Goal: Information Seeking & Learning: Find contact information

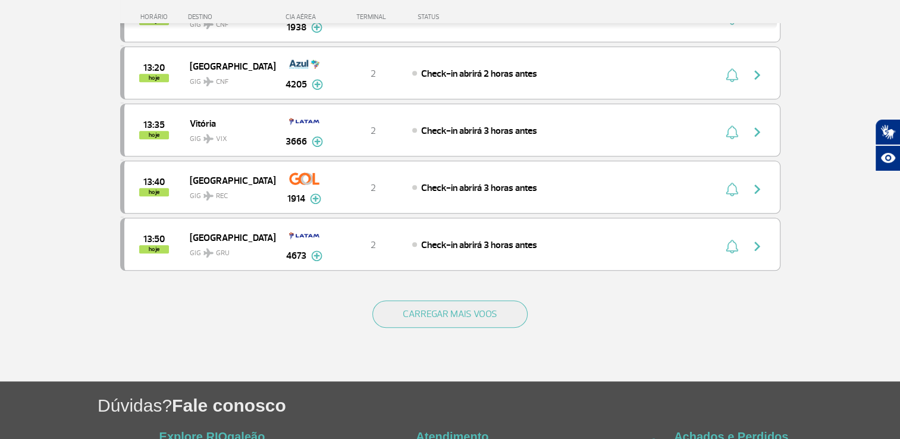
scroll to position [1093, 0]
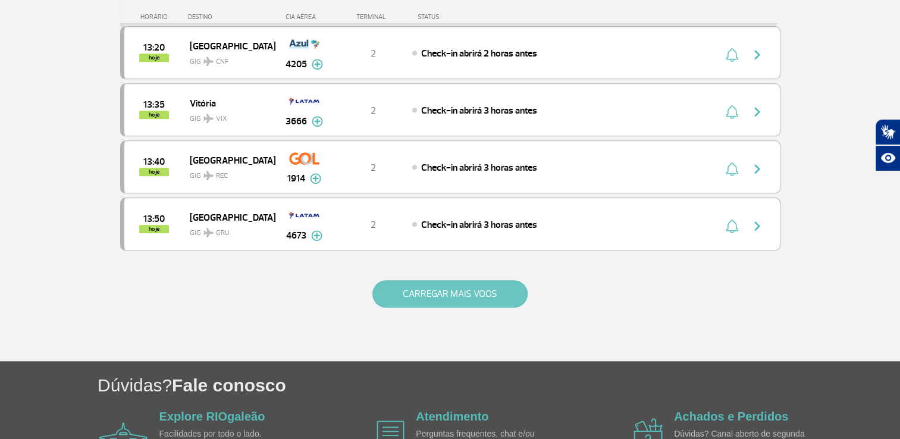
click at [470, 281] on button "CARREGAR MAIS VOOS" at bounding box center [449, 293] width 155 height 27
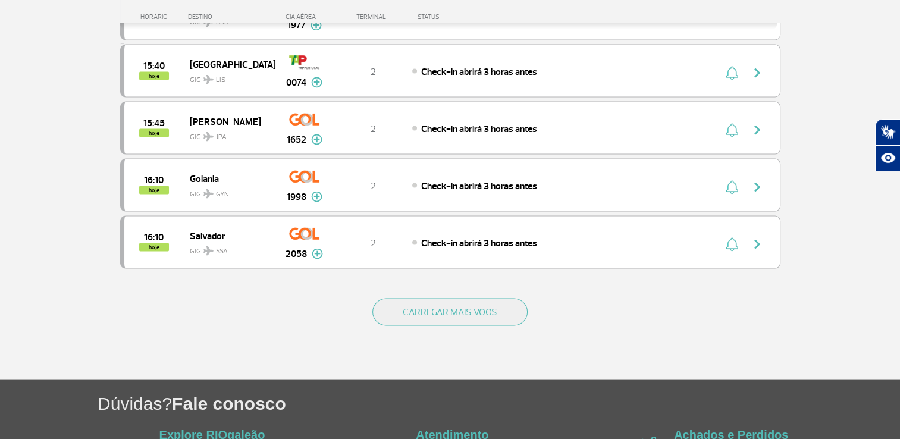
scroll to position [2251, 0]
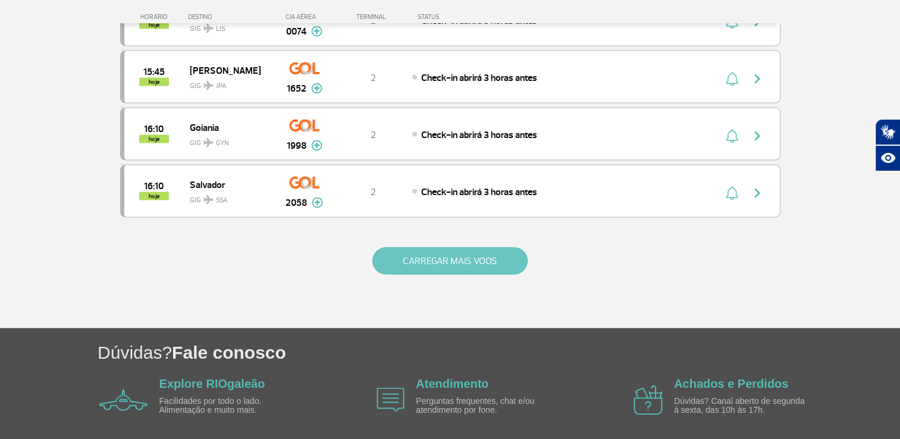
click at [484, 247] on button "CARREGAR MAIS VOOS" at bounding box center [449, 260] width 155 height 27
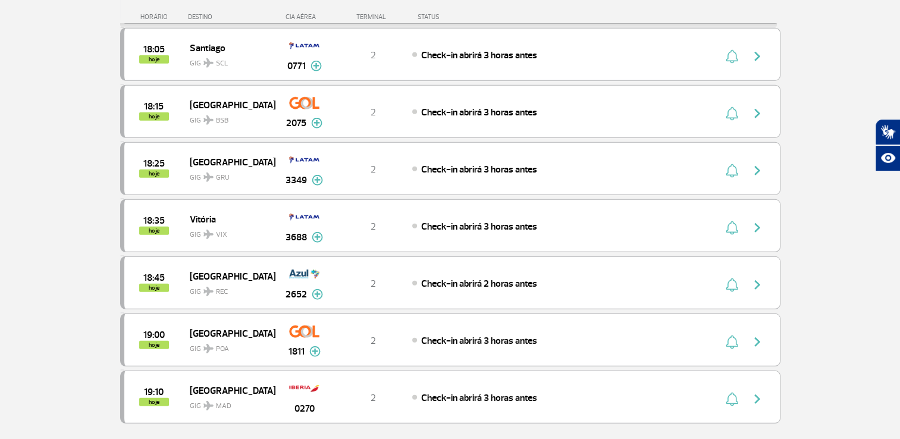
scroll to position [3357, 0]
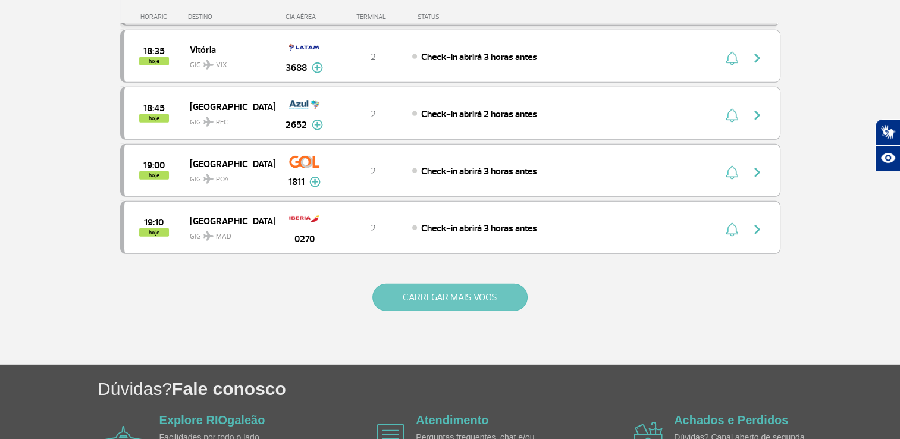
click at [464, 284] on button "CARREGAR MAIS VOOS" at bounding box center [449, 297] width 155 height 27
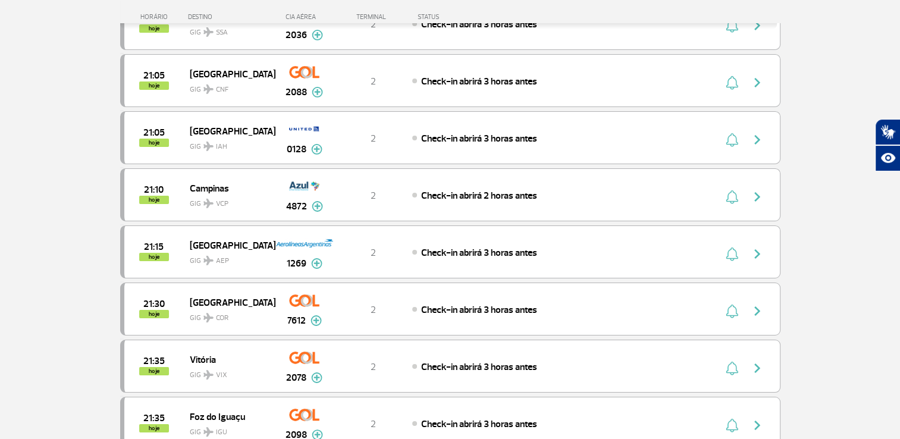
scroll to position [4327, 0]
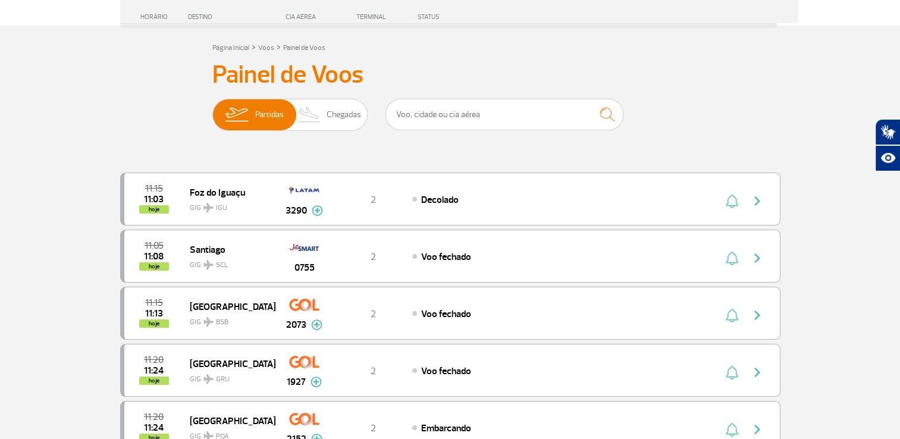
scroll to position [0, 0]
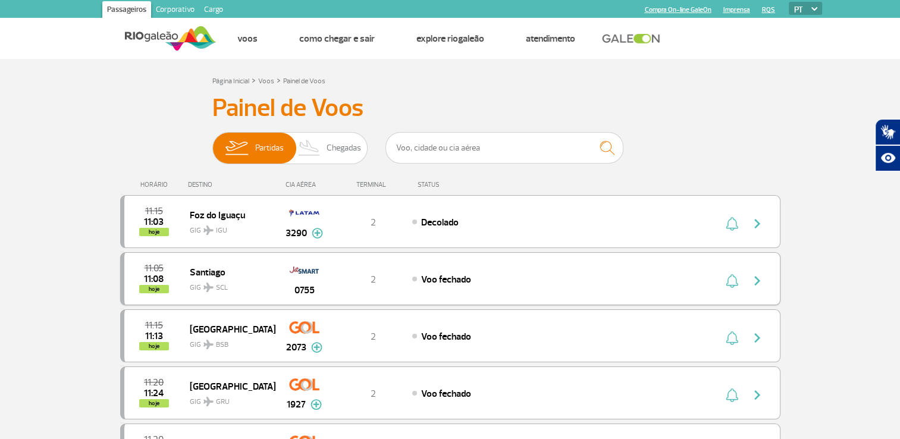
click at [760, 275] on img "button" at bounding box center [757, 281] width 14 height 14
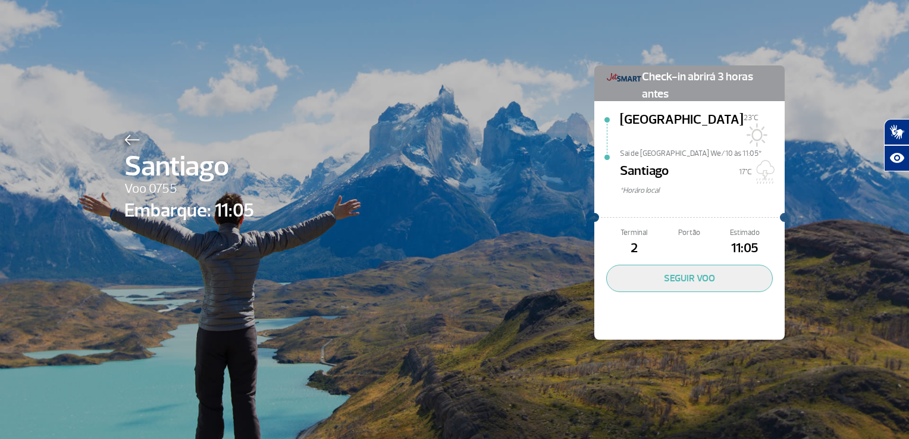
click at [132, 131] on div at bounding box center [189, 138] width 130 height 14
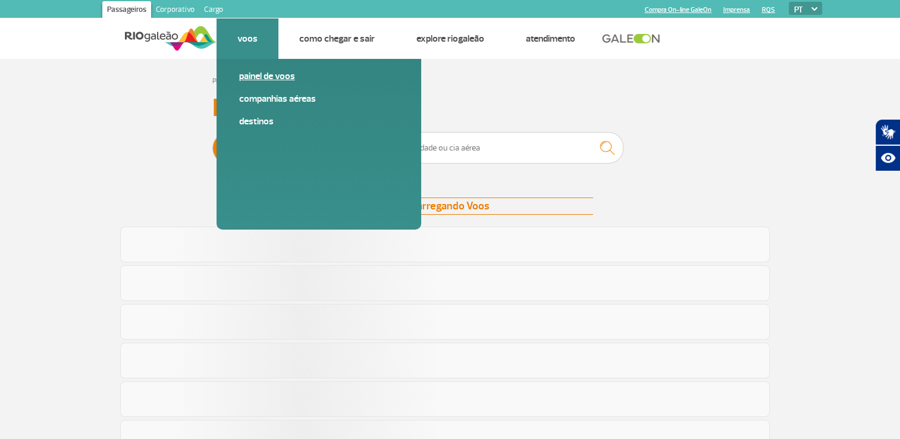
click at [270, 77] on link "Painel de voos" at bounding box center [318, 76] width 159 height 13
click at [287, 101] on link "Companhias Aéreas" at bounding box center [318, 98] width 159 height 13
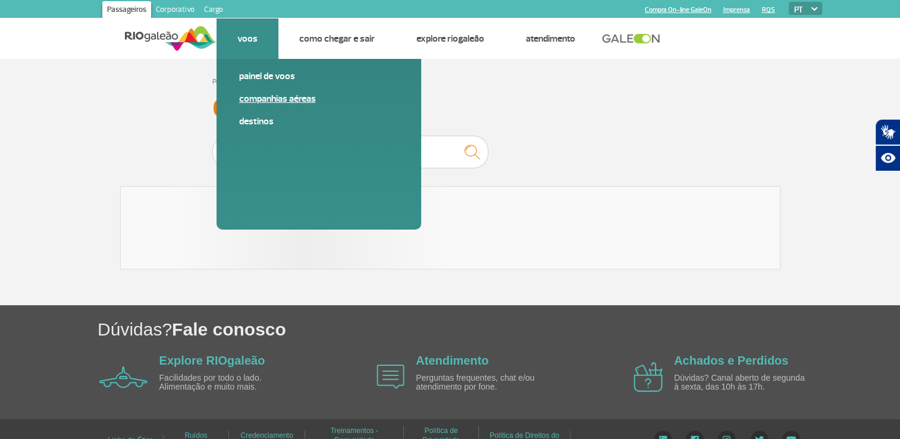
click at [295, 103] on link "Companhias Aéreas" at bounding box center [318, 98] width 159 height 13
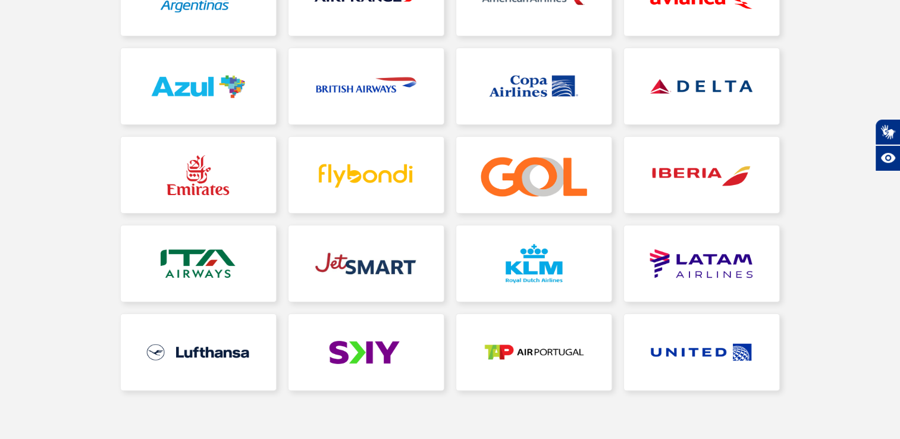
scroll to position [276, 0]
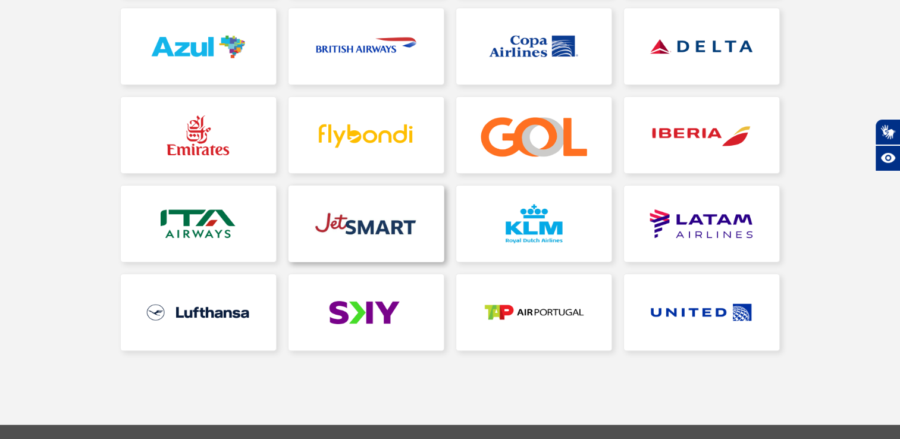
click at [357, 210] on link at bounding box center [365, 224] width 155 height 76
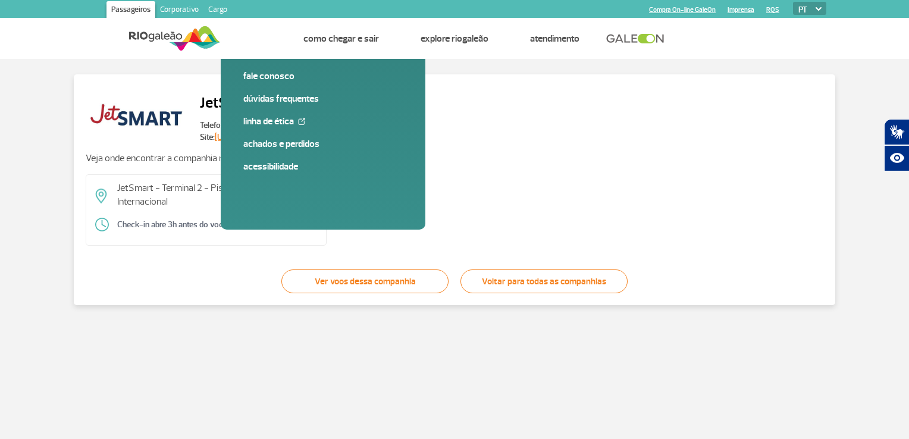
click at [161, 183] on p "JetSmart - Terminal 2 - Piso 2 - Embarque Internacional" at bounding box center [217, 194] width 200 height 27
click at [280, 134] on link "[URL][DOMAIN_NAME]" at bounding box center [255, 137] width 81 height 10
